Goal: Find specific page/section: Find specific page/section

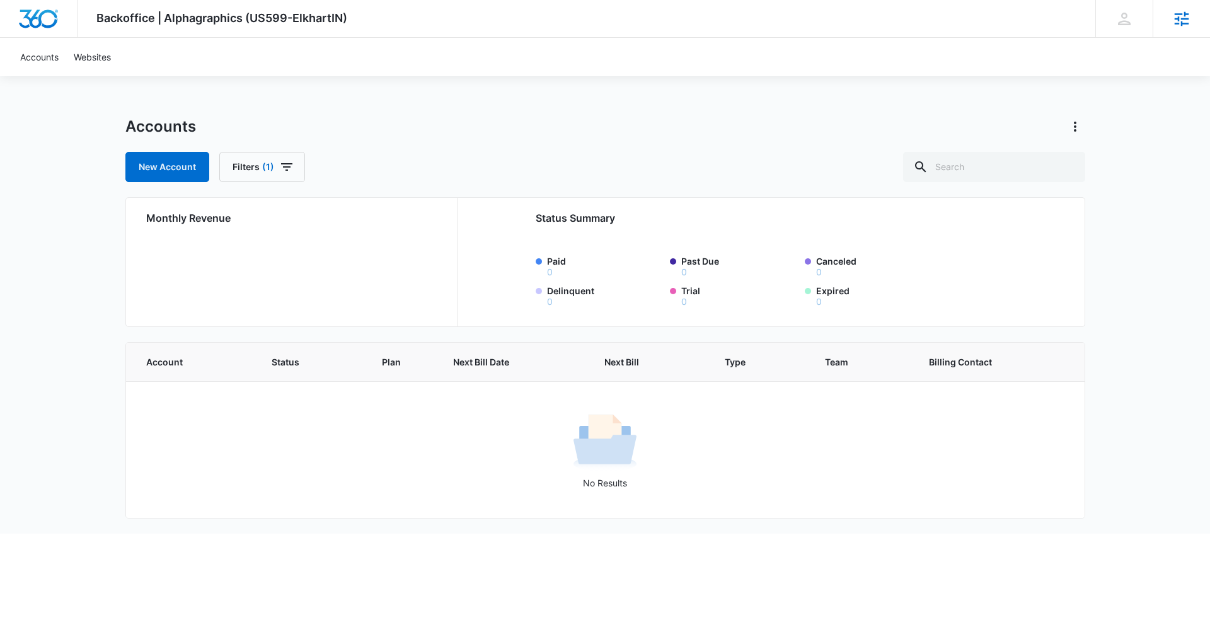
click at [1185, 21] on icon at bounding box center [1181, 18] width 19 height 19
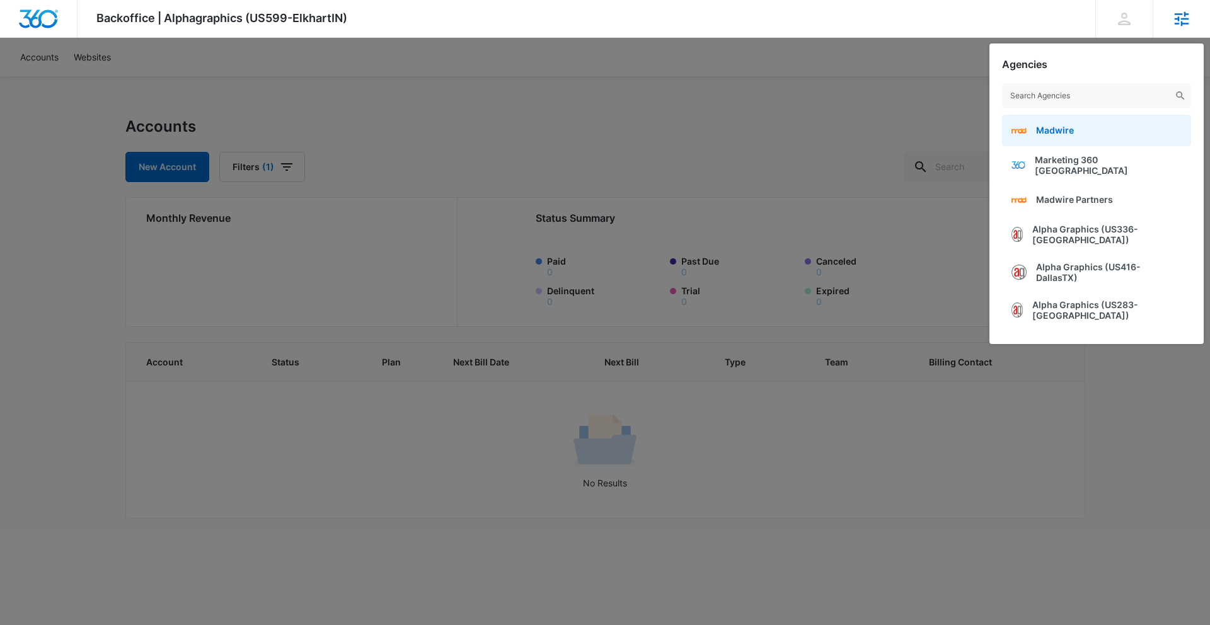
click at [1077, 129] on link "Madwire" at bounding box center [1096, 131] width 189 height 32
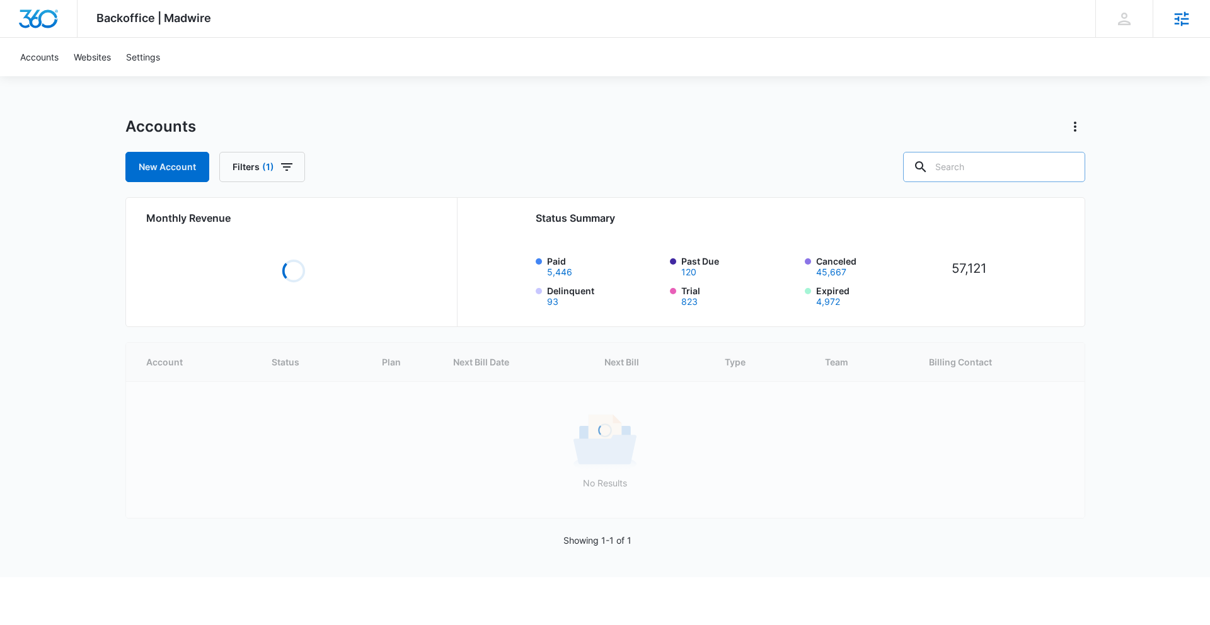
click at [977, 167] on input "text" at bounding box center [994, 167] width 182 height 30
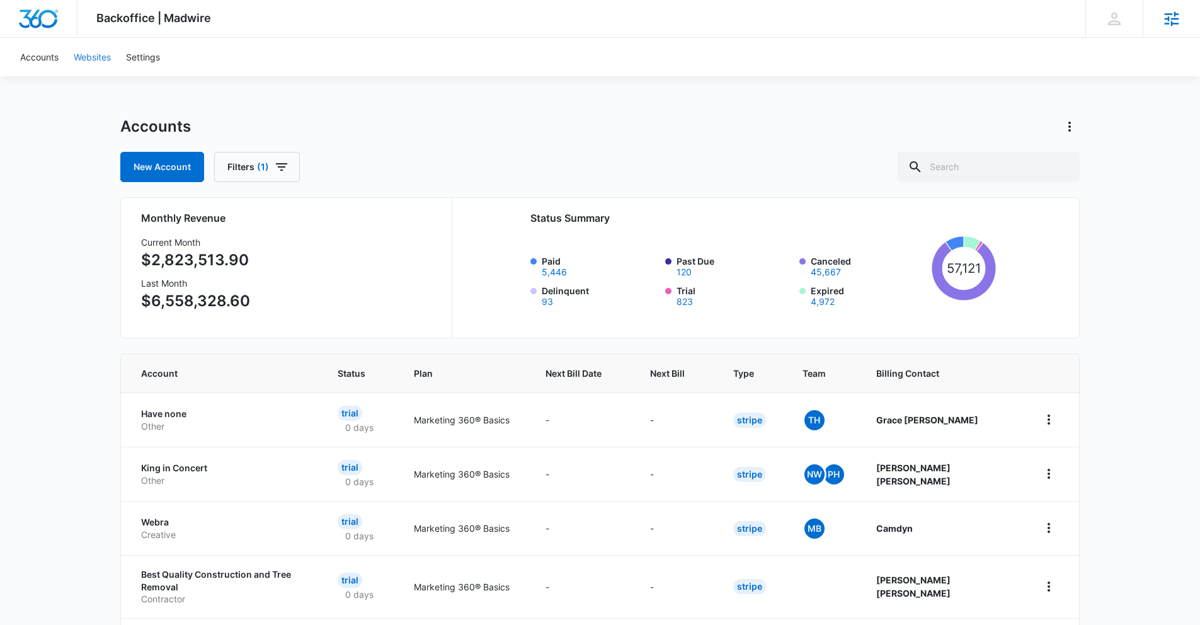
click at [105, 59] on link "Websites" at bounding box center [92, 57] width 52 height 38
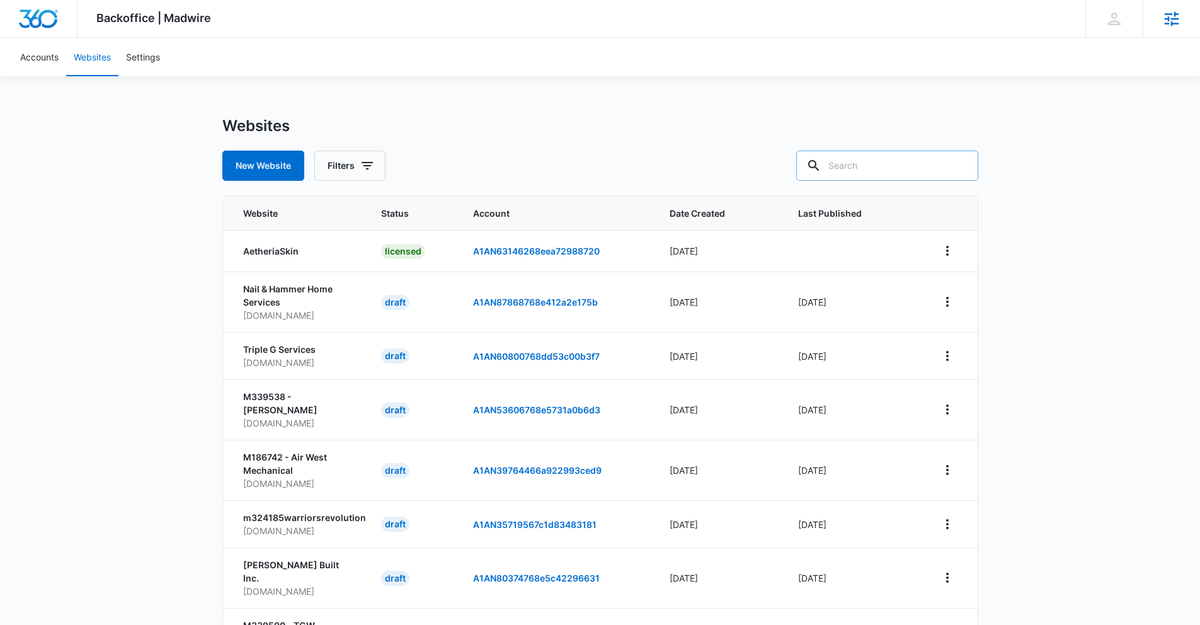
click at [865, 167] on input "text" at bounding box center [887, 166] width 182 height 30
type input "partner"
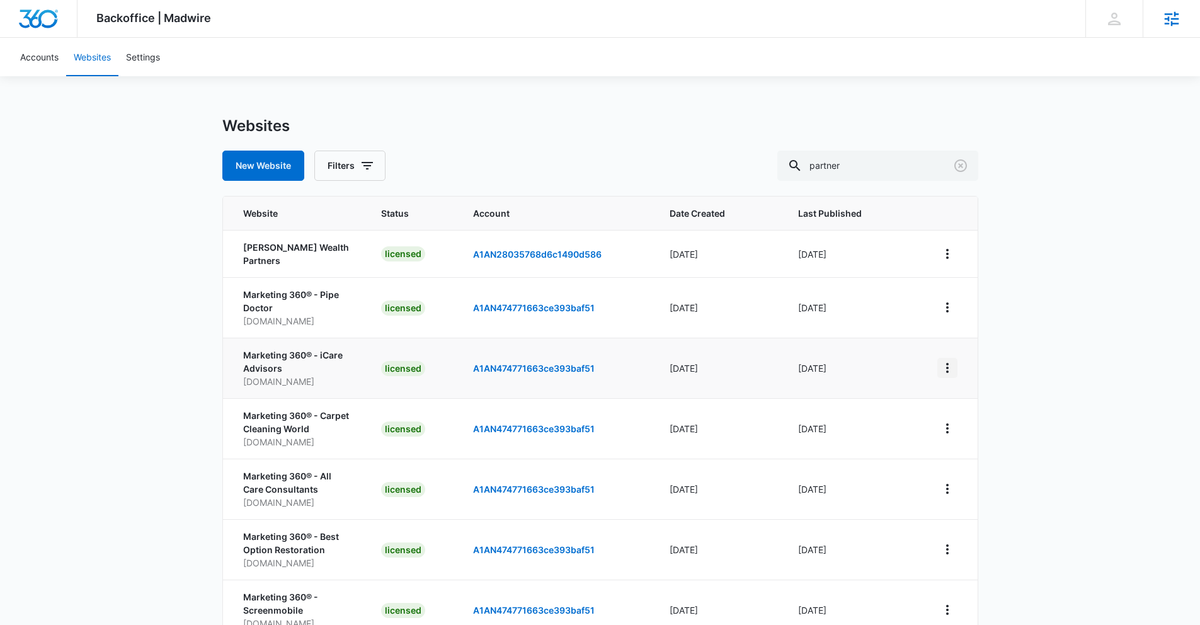
click at [948, 363] on icon "View More" at bounding box center [947, 368] width 3 height 10
click at [958, 415] on link "Edit Website" at bounding box center [978, 416] width 51 height 11
